Goal: Information Seeking & Learning: Learn about a topic

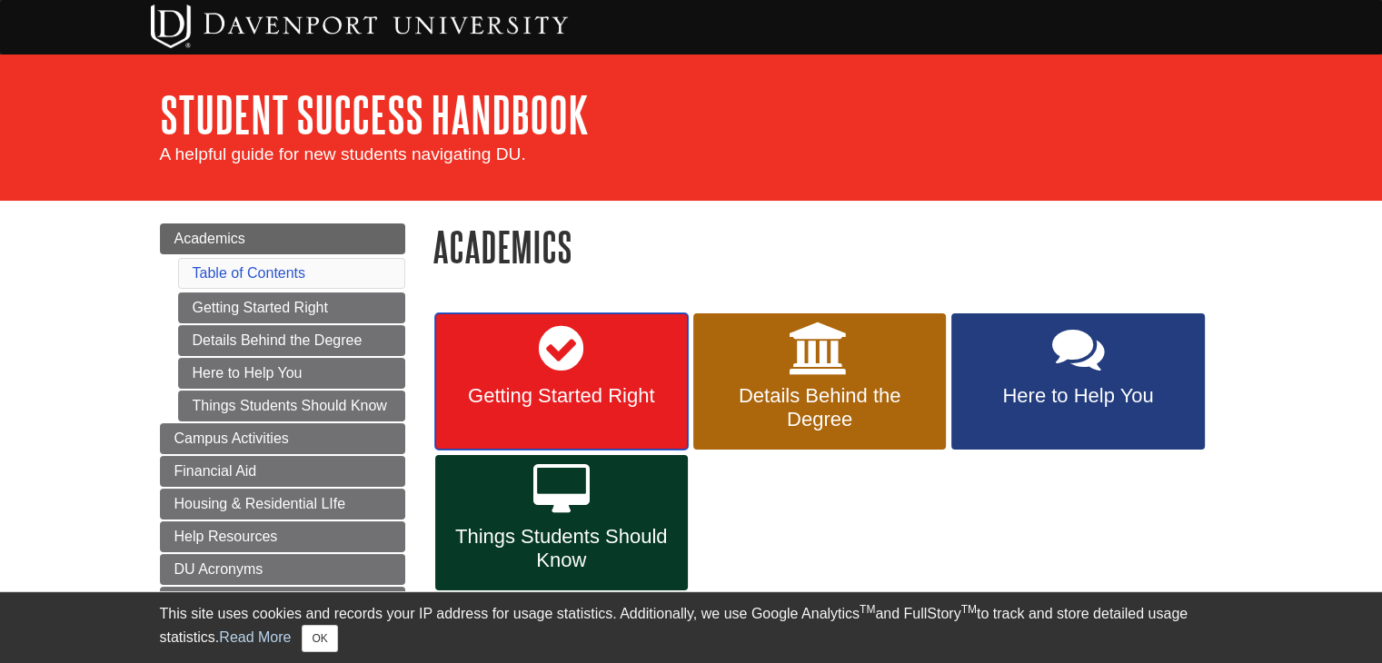
click at [567, 351] on icon at bounding box center [561, 349] width 45 height 53
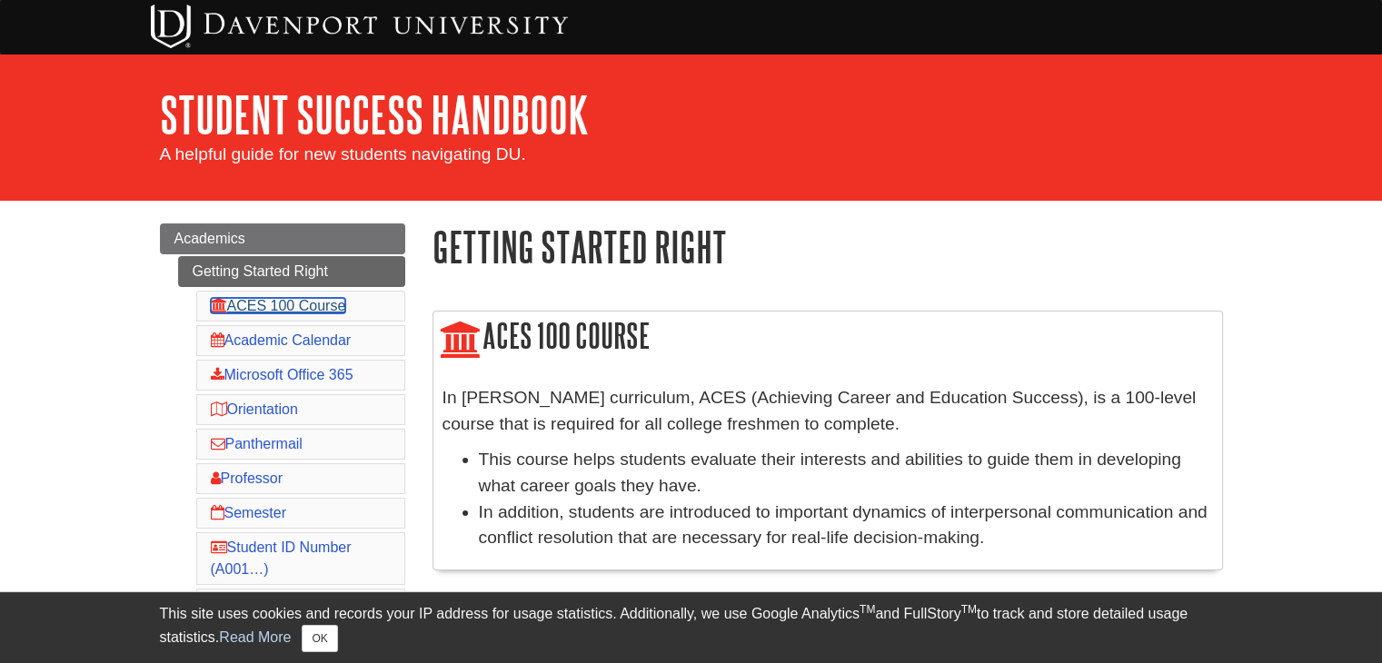
click at [306, 305] on link "ACES 100 Course" at bounding box center [278, 305] width 135 height 15
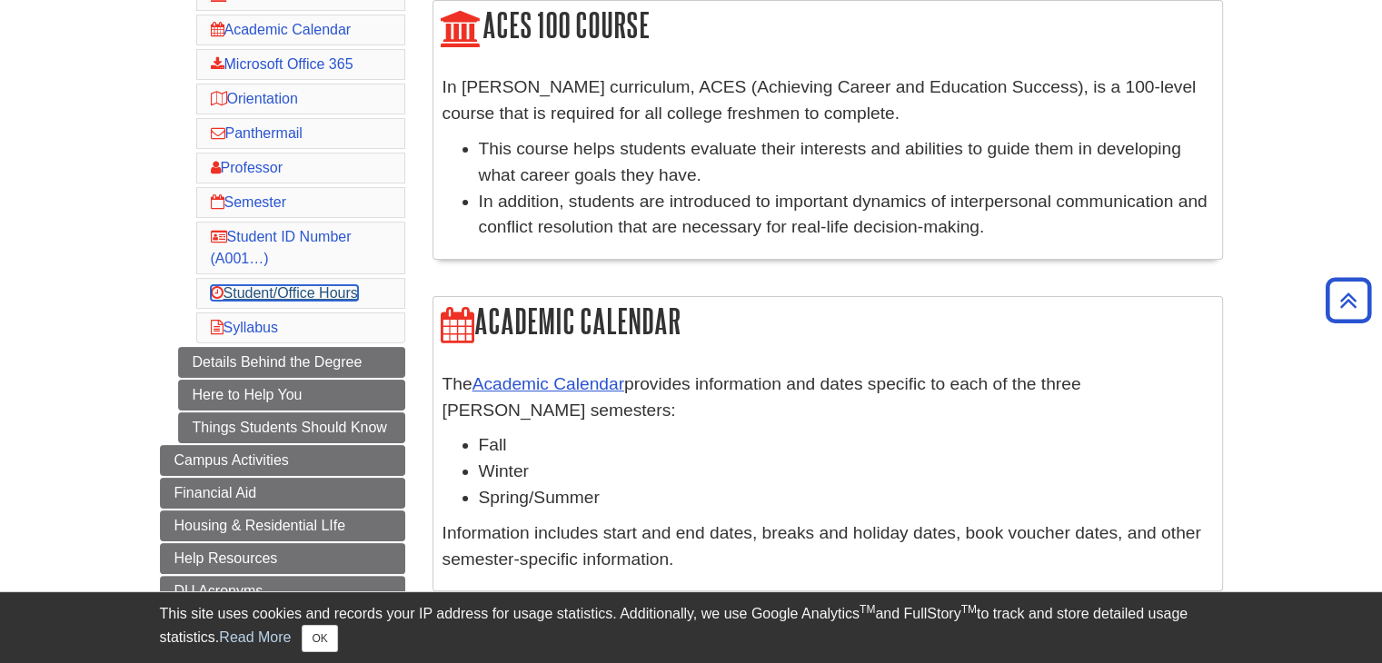
click at [302, 286] on link "Student/Office Hours" at bounding box center [284, 292] width 147 height 15
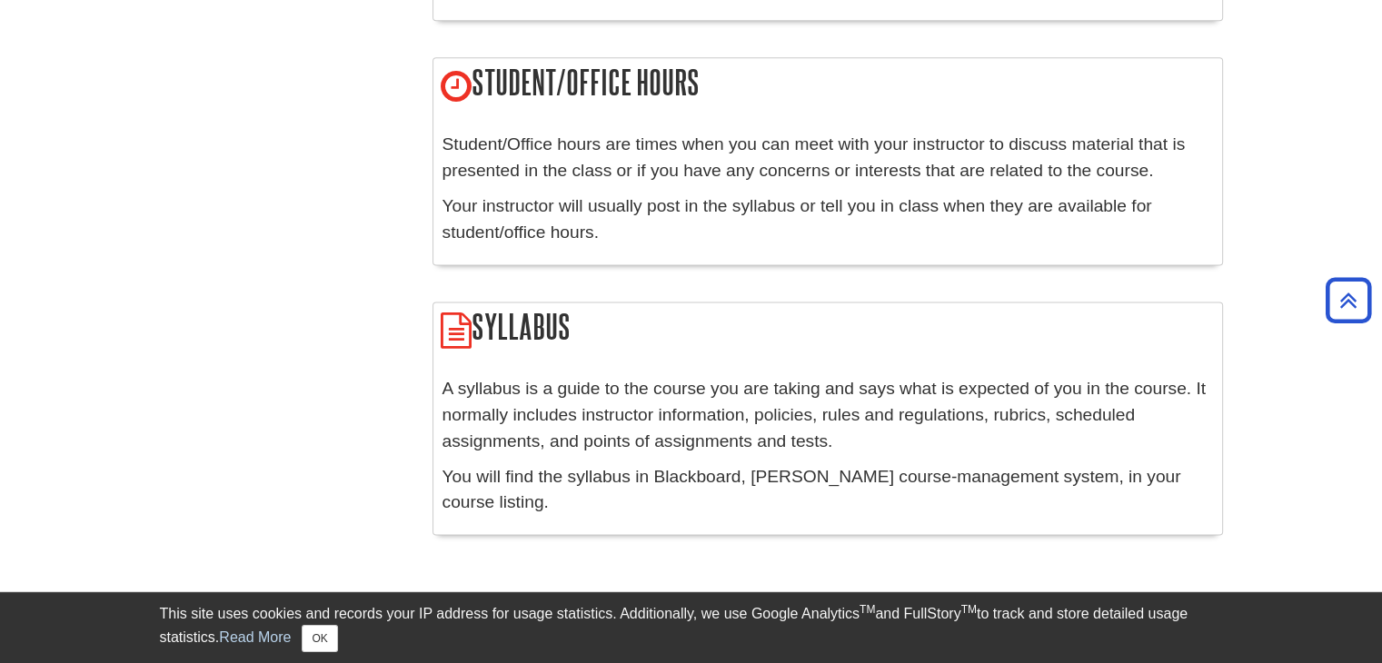
scroll to position [2457, 0]
